Goal: Information Seeking & Learning: Stay updated

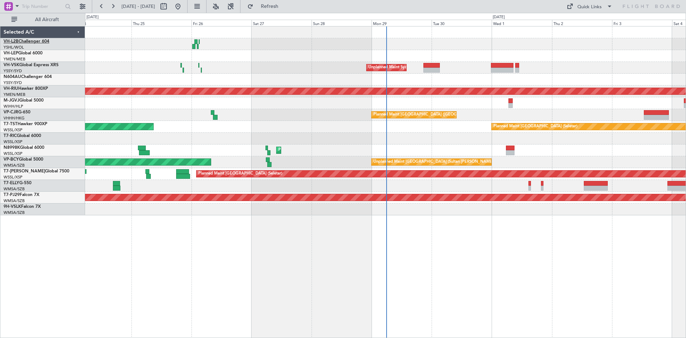
click at [47, 41] on link "VH-L2B Challenger 604" at bounding box center [27, 41] width 46 height 4
click at [29, 53] on link "VH-LEP Global 6000" at bounding box center [23, 53] width 39 height 4
click at [43, 76] on link "N604AU Challenger 604" at bounding box center [28, 77] width 48 height 4
click at [44, 91] on link "VH-RIU Hawker 800XP" at bounding box center [26, 88] width 44 height 4
click at [31, 100] on link "M-JGVJ Global 5000" at bounding box center [24, 100] width 40 height 4
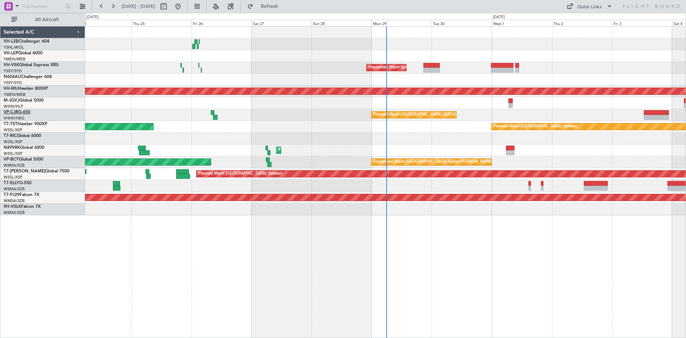
click at [24, 113] on link "VP-CJR G-650" at bounding box center [17, 112] width 27 height 4
click at [29, 122] on link "T7-TST Hawker 900XP" at bounding box center [26, 124] width 44 height 4
click at [39, 134] on link "T7-RIC Global 6000" at bounding box center [23, 136] width 38 height 4
click at [33, 171] on link "T7-[PERSON_NAME] Global 7500" at bounding box center [37, 171] width 66 height 4
click at [28, 147] on link "N8998K Global 6000" at bounding box center [24, 147] width 41 height 4
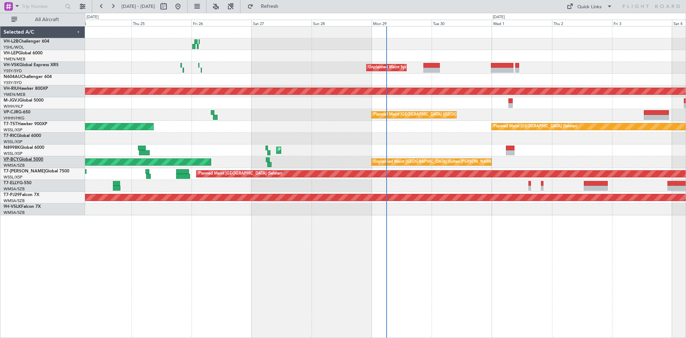
click at [34, 159] on link "VP-BCY Global 5000" at bounding box center [24, 159] width 40 height 4
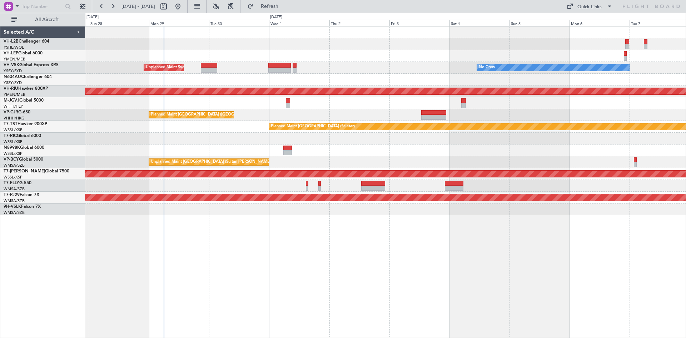
click at [242, 233] on div "Unplanned Maint Sydney ([PERSON_NAME] Intl) No Crew Planned Maint [GEOGRAPHIC_D…" at bounding box center [385, 182] width 601 height 312
click at [25, 182] on link "T7-ELLY G-550" at bounding box center [18, 183] width 28 height 4
click at [28, 193] on link "T7-PJ29 Falcon 7X" at bounding box center [22, 195] width 36 height 4
click at [28, 207] on link "9H-VSLK Falcon 7X" at bounding box center [22, 206] width 37 height 4
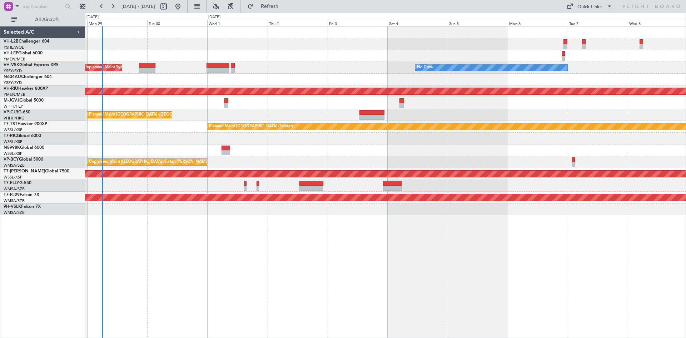
click at [450, 140] on div "No Crew Unplanned Maint Sydney ([PERSON_NAME] Intl) Planned Maint [GEOGRAPHIC_D…" at bounding box center [385, 120] width 601 height 189
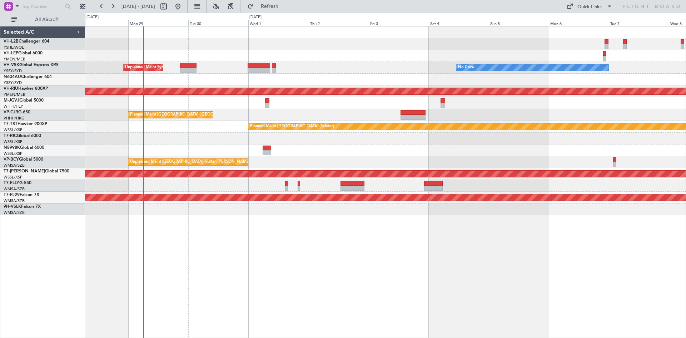
click at [320, 67] on div "No Crew Unplanned Maint Sydney ([PERSON_NAME] Intl)" at bounding box center [385, 68] width 601 height 12
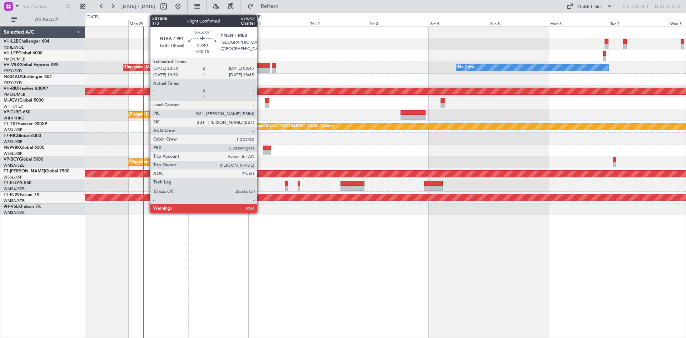
click at [260, 65] on div at bounding box center [259, 65] width 23 height 5
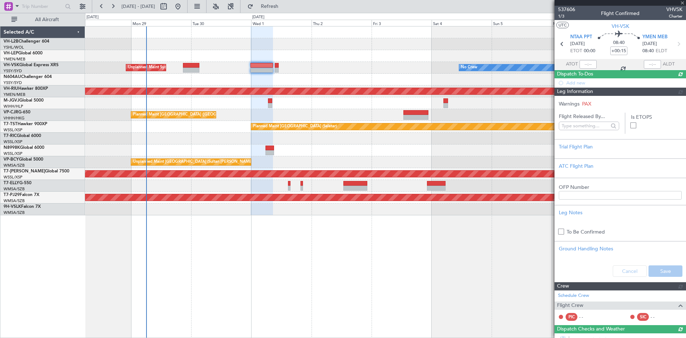
click at [344, 69] on div "No Crew Unplanned Maint Sydney ([PERSON_NAME] Intl)" at bounding box center [385, 68] width 601 height 12
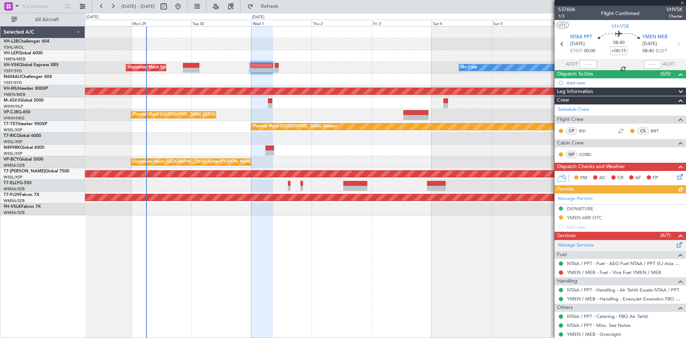
scroll to position [117, 0]
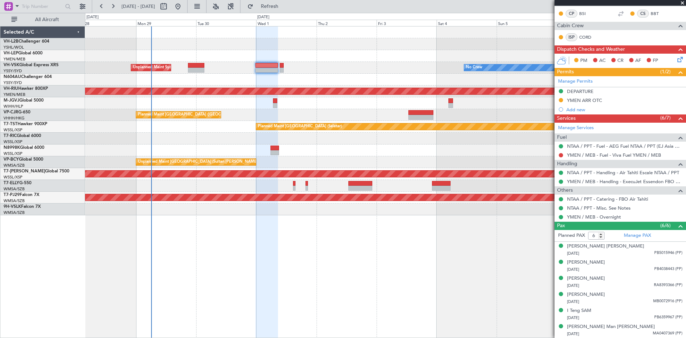
click at [506, 264] on div "No Crew Unplanned Maint Sydney ([PERSON_NAME] Intl) Planned Maint [GEOGRAPHIC_D…" at bounding box center [385, 182] width 601 height 312
click at [426, 238] on div "No Crew Unplanned Maint Sydney ([PERSON_NAME] Intl) Planned Maint [GEOGRAPHIC_D…" at bounding box center [385, 182] width 601 height 312
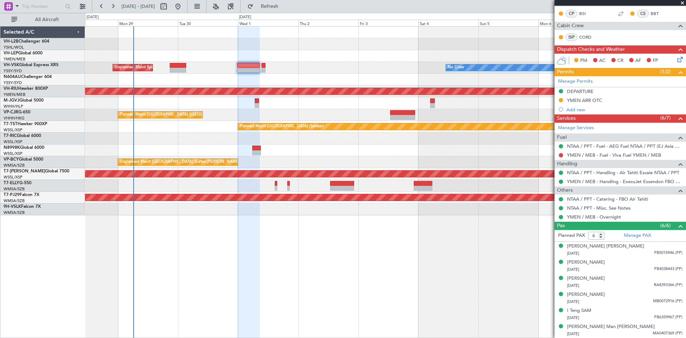
click at [308, 264] on div "Unplanned Maint Sydney ([PERSON_NAME] Intl) No Crew Planned Maint [GEOGRAPHIC_D…" at bounding box center [385, 182] width 601 height 312
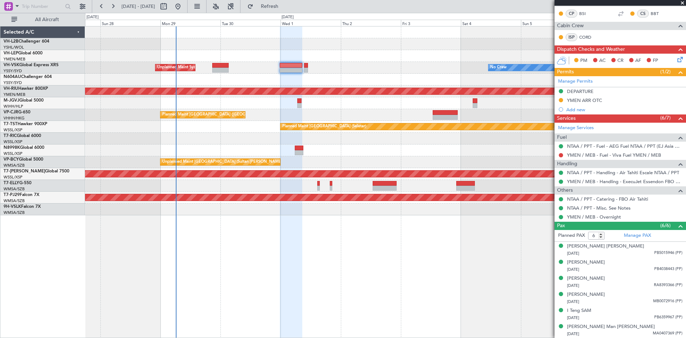
click at [351, 264] on div "Unplanned Maint Sydney ([PERSON_NAME] Intl) No Crew Planned Maint [GEOGRAPHIC_D…" at bounding box center [385, 182] width 601 height 312
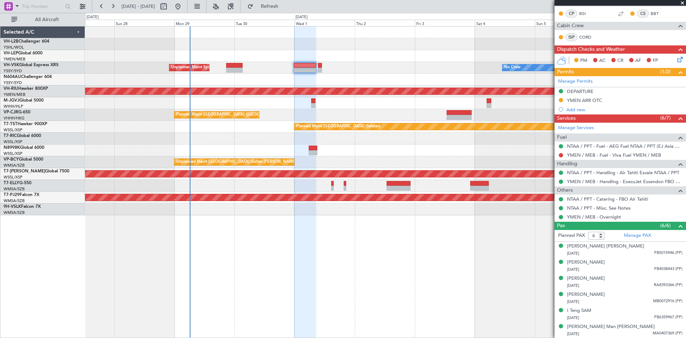
click at [459, 224] on div "Unplanned Maint Sydney ([PERSON_NAME] Intl) No Crew Planned Maint [GEOGRAPHIC_D…" at bounding box center [385, 182] width 601 height 312
